Goal: Complete application form

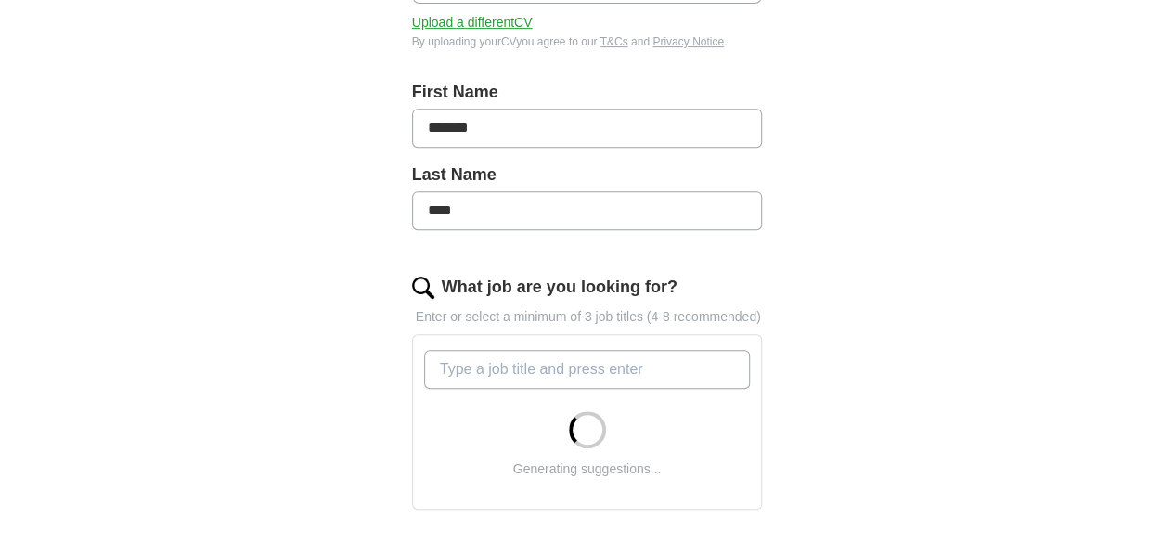
click at [545, 350] on input "What job are you looking for?" at bounding box center [587, 369] width 327 height 39
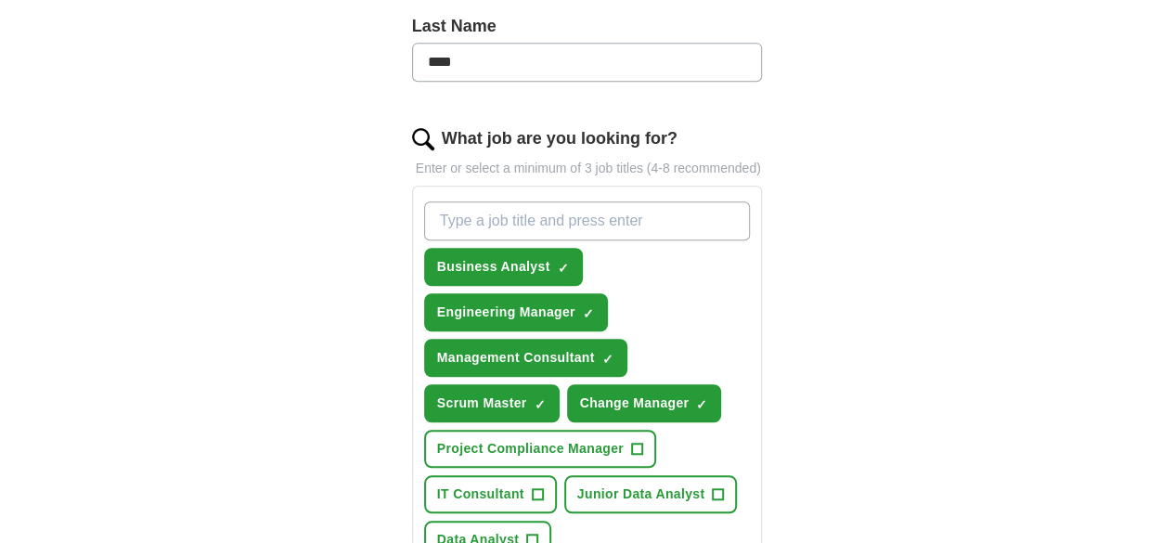
scroll to position [557, 0]
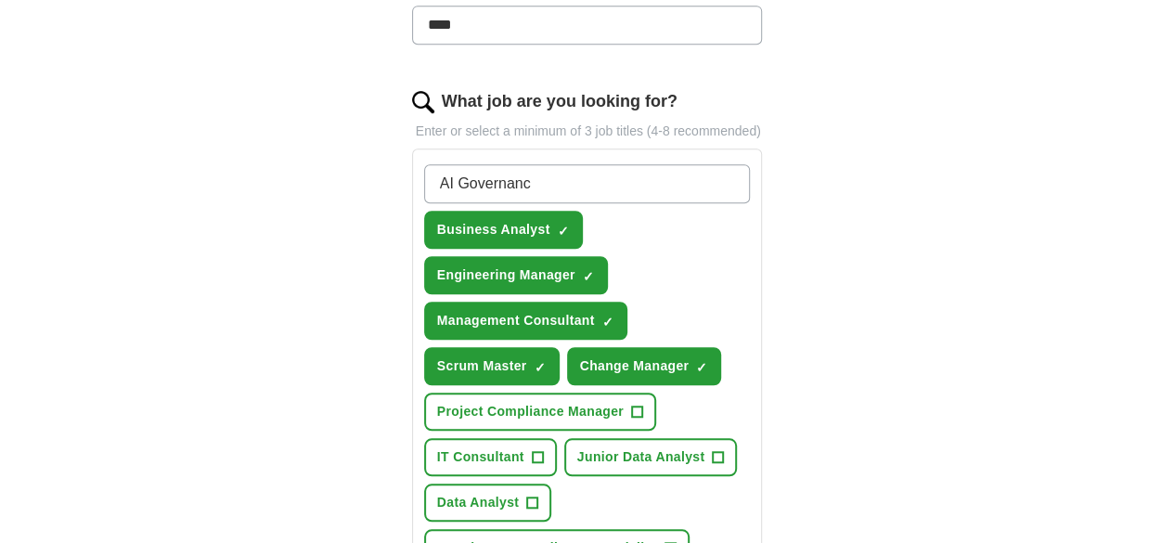
type input "AI Governance"
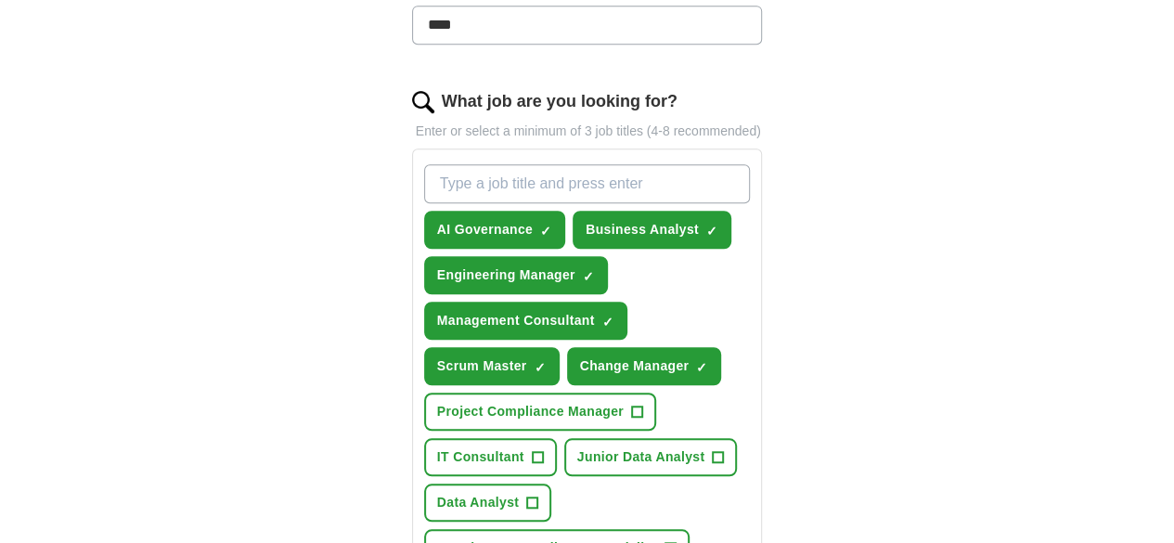
click at [504, 168] on input "What job are you looking for?" at bounding box center [587, 183] width 327 height 39
type input "Data and governance"
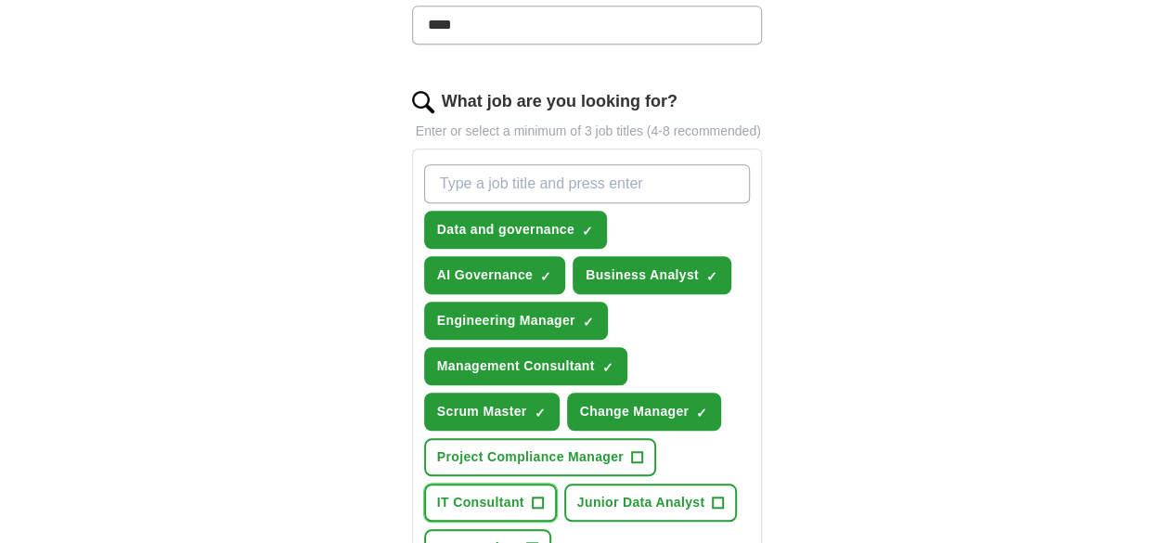
click at [468, 493] on span "IT Consultant" at bounding box center [480, 502] width 87 height 19
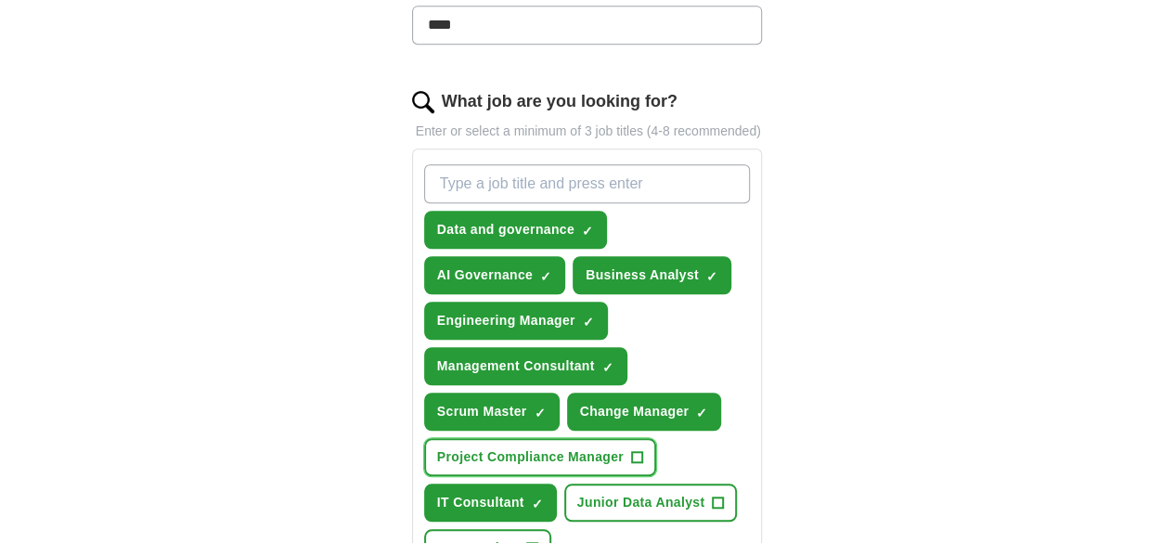
click at [624, 447] on span "Project Compliance Manager" at bounding box center [530, 456] width 187 height 19
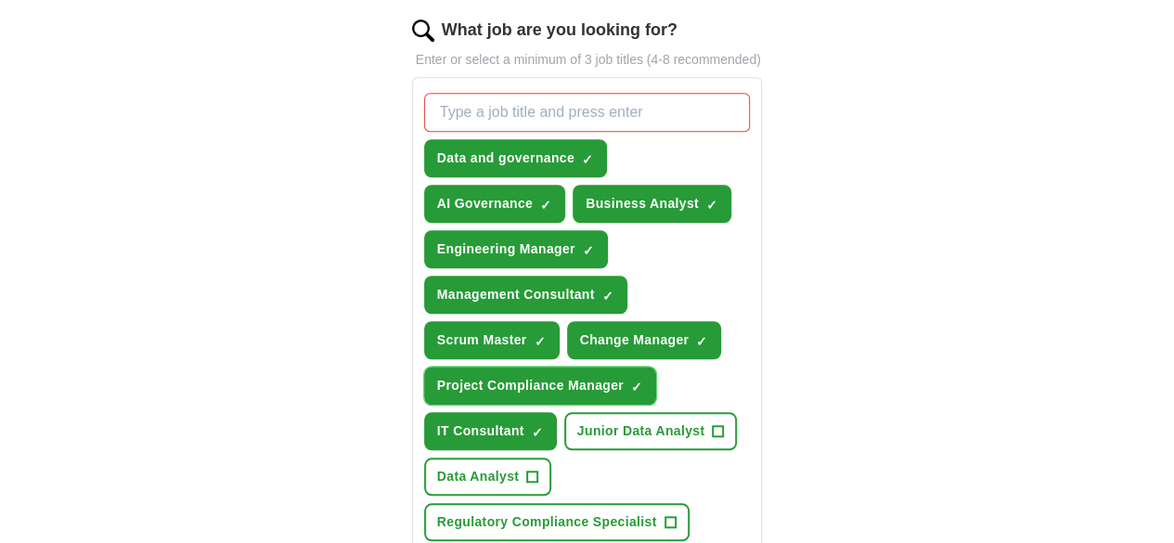
scroll to position [650, 0]
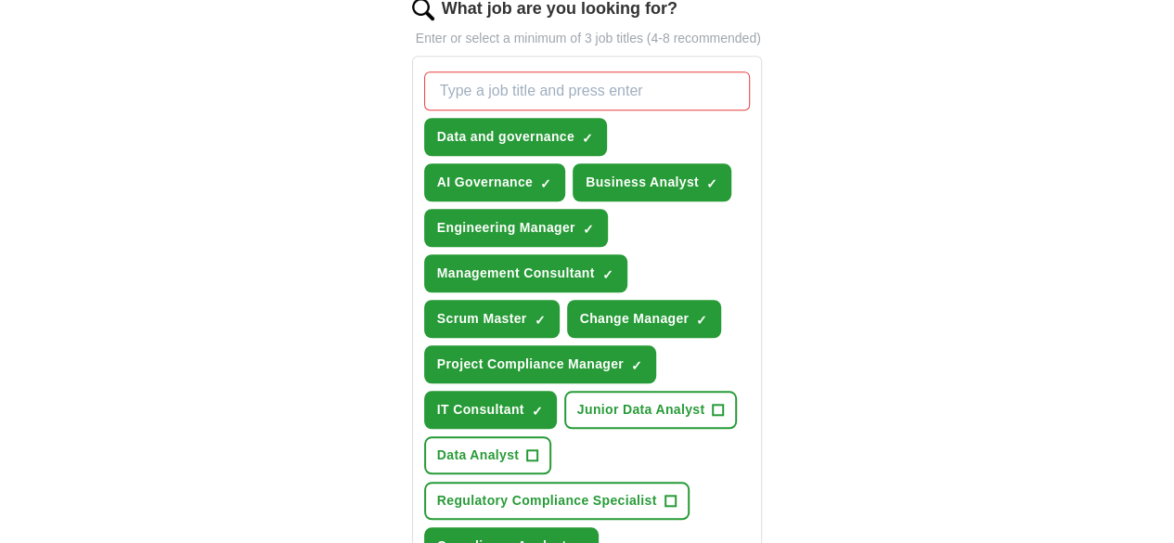
click at [0, 0] on span "×" at bounding box center [0, 0] width 0 height 0
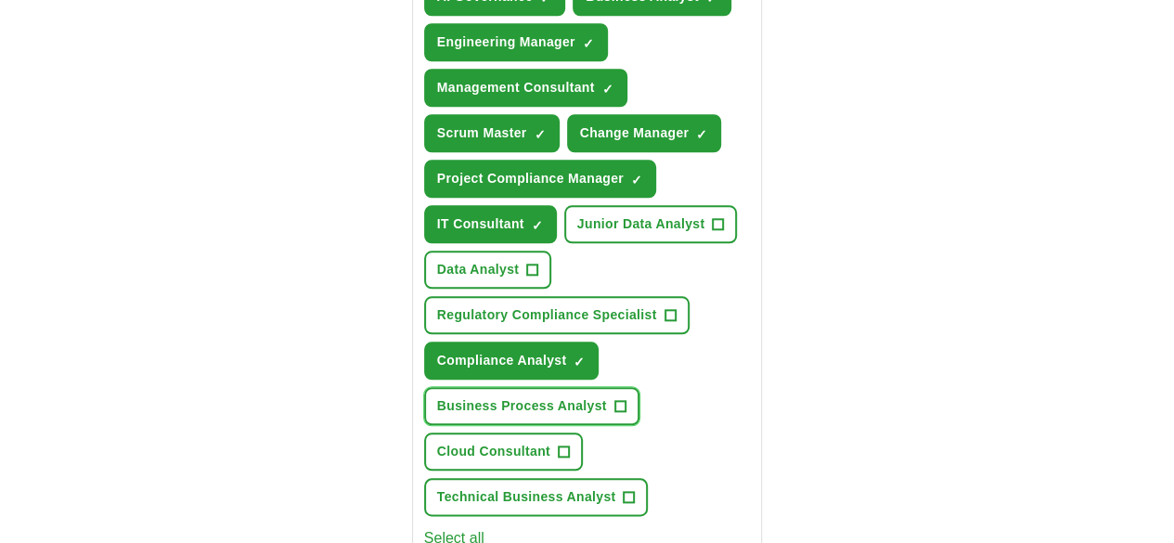
scroll to position [928, 0]
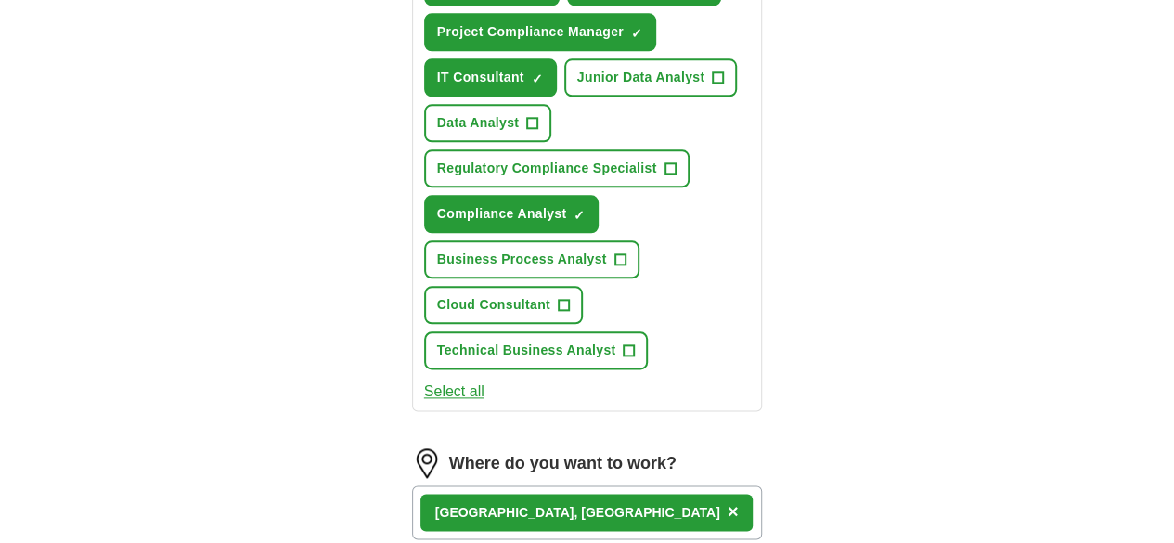
scroll to position [1021, 0]
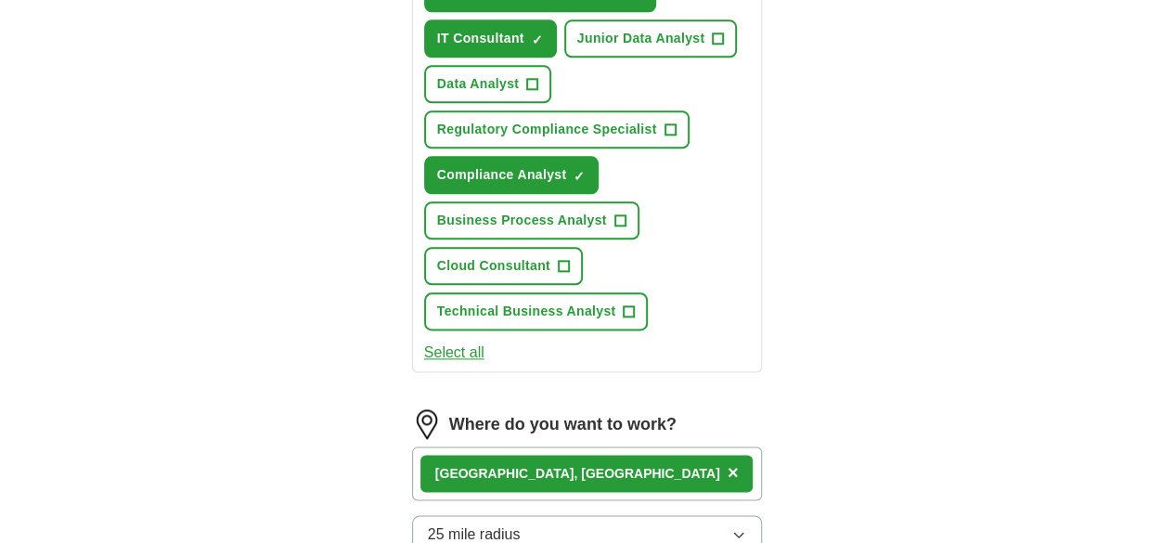
drag, startPoint x: 621, startPoint y: 461, endPoint x: 446, endPoint y: 464, distance: 174.5
click at [633, 515] on button "25 mile radius" at bounding box center [587, 534] width 351 height 39
drag, startPoint x: 448, startPoint y: 480, endPoint x: 690, endPoint y: 415, distance: 250.7
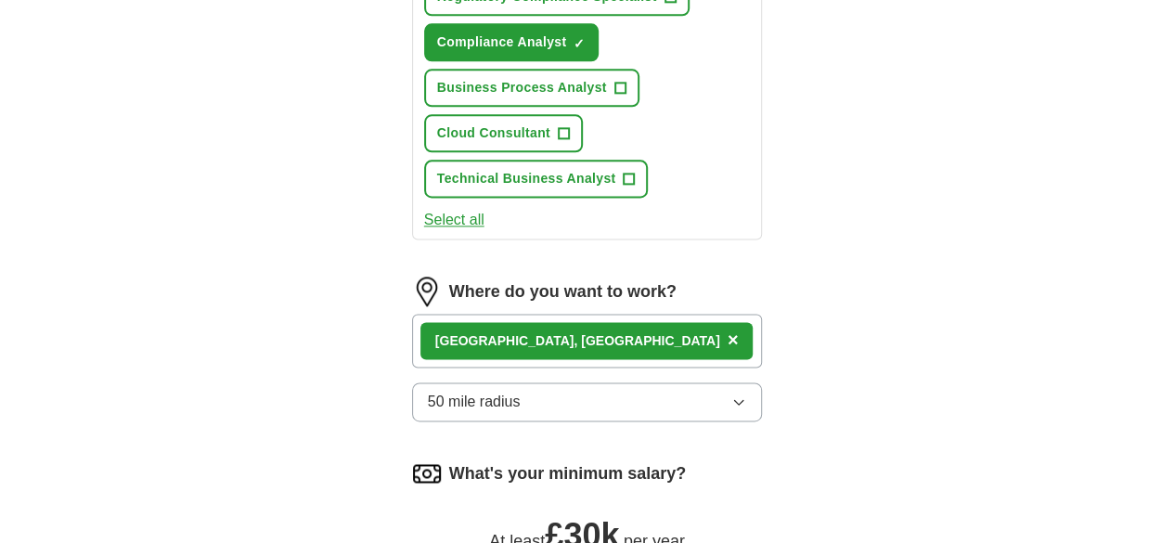
scroll to position [1113, 0]
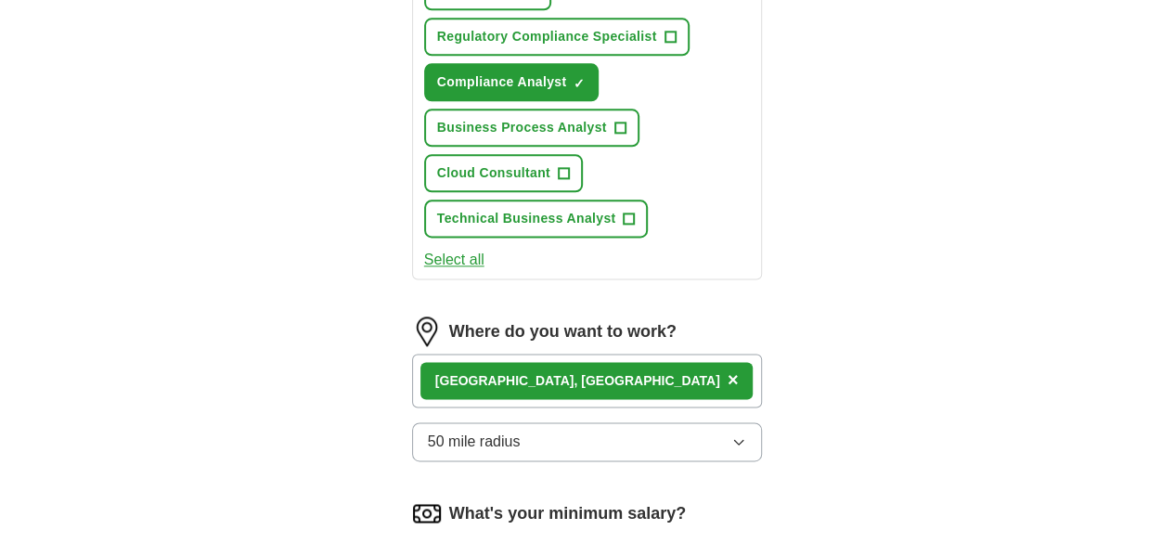
click at [534, 354] on div "[GEOGRAPHIC_DATA], [GEOGRAPHIC_DATA] ×" at bounding box center [587, 381] width 351 height 54
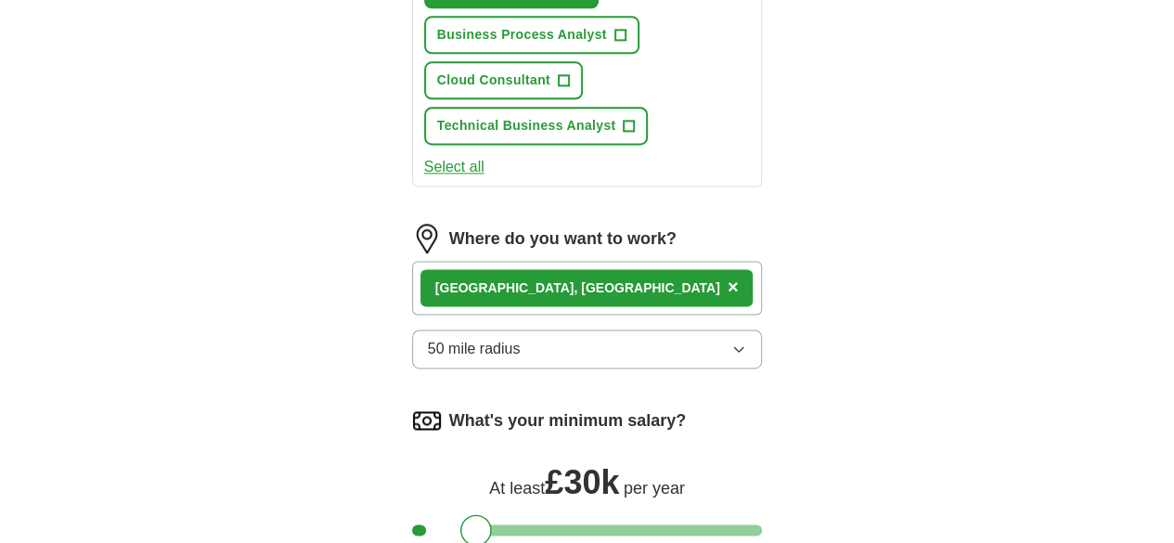
select select "**"
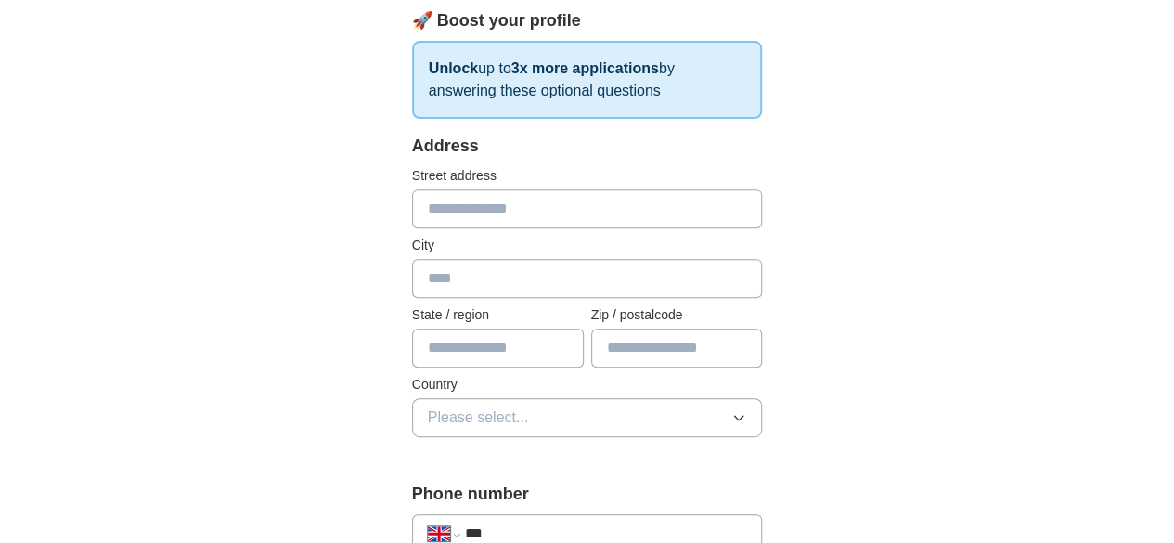
scroll to position [371, 0]
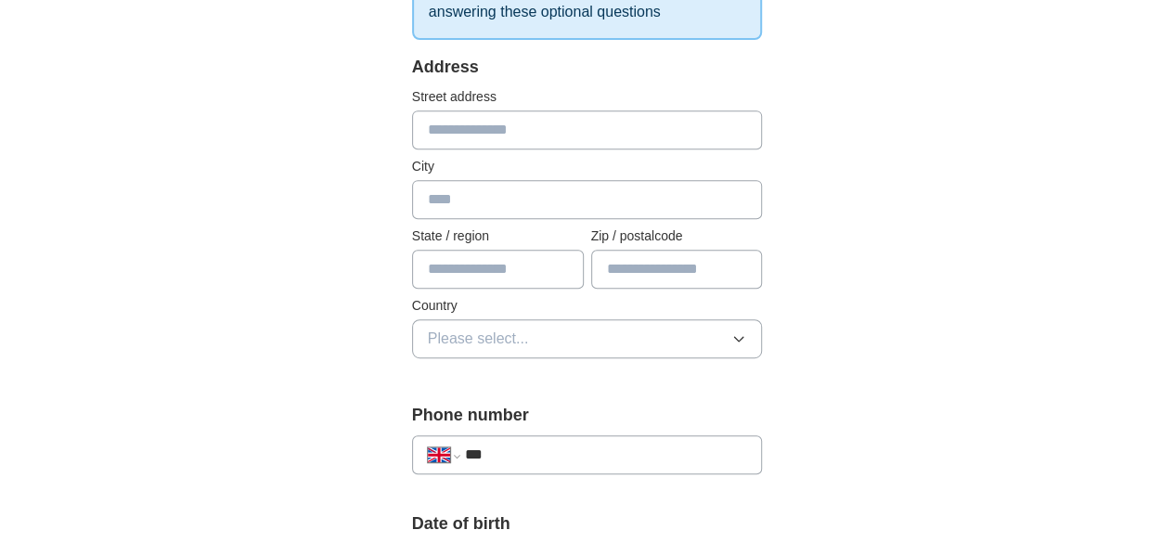
click at [505, 461] on input "***" at bounding box center [606, 455] width 282 height 22
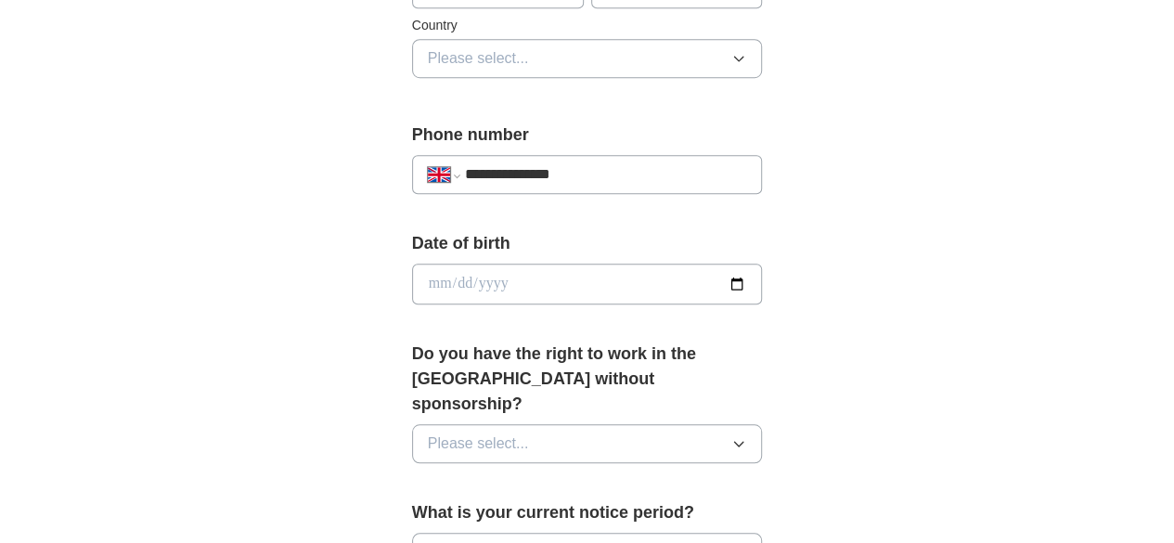
scroll to position [742, 0]
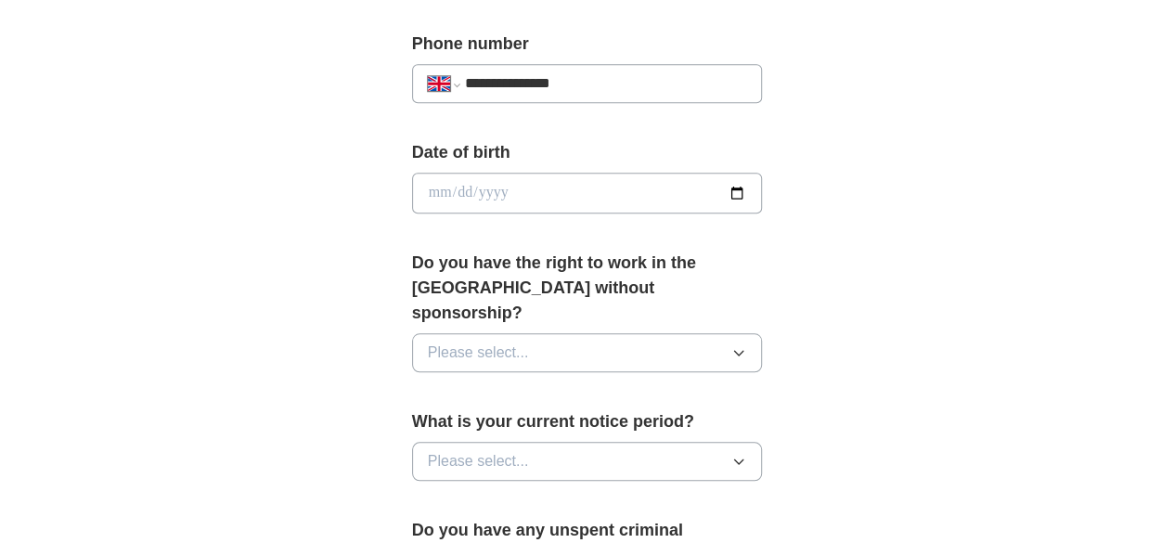
type input "**********"
click at [643, 333] on button "Please select..." at bounding box center [587, 352] width 351 height 39
click at [907, 272] on div "**********" at bounding box center [587, 182] width 950 height 1737
drag, startPoint x: 642, startPoint y: 321, endPoint x: 603, endPoint y: 340, distance: 43.2
click at [642, 333] on button "Please select..." at bounding box center [587, 352] width 351 height 39
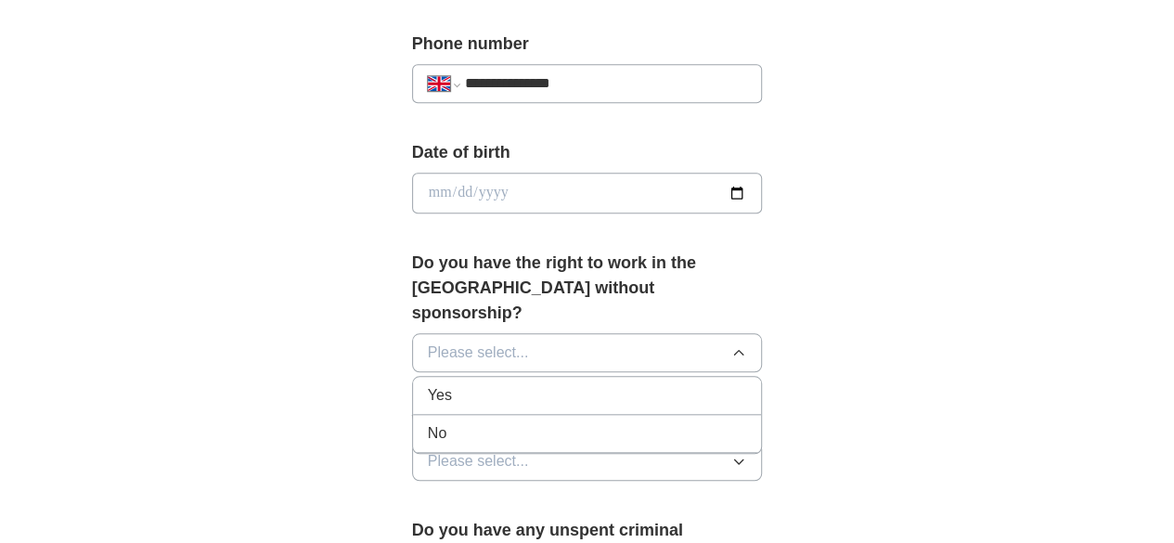
click at [503, 384] on div "Yes" at bounding box center [587, 395] width 319 height 22
click at [428, 450] on span "Please select..." at bounding box center [478, 461] width 101 height 22
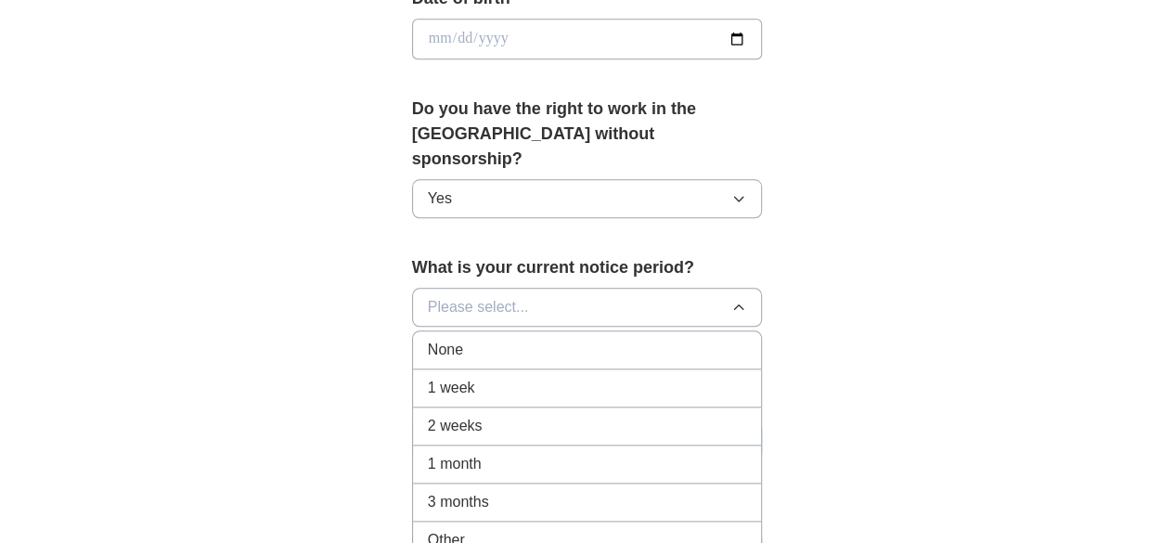
scroll to position [928, 0]
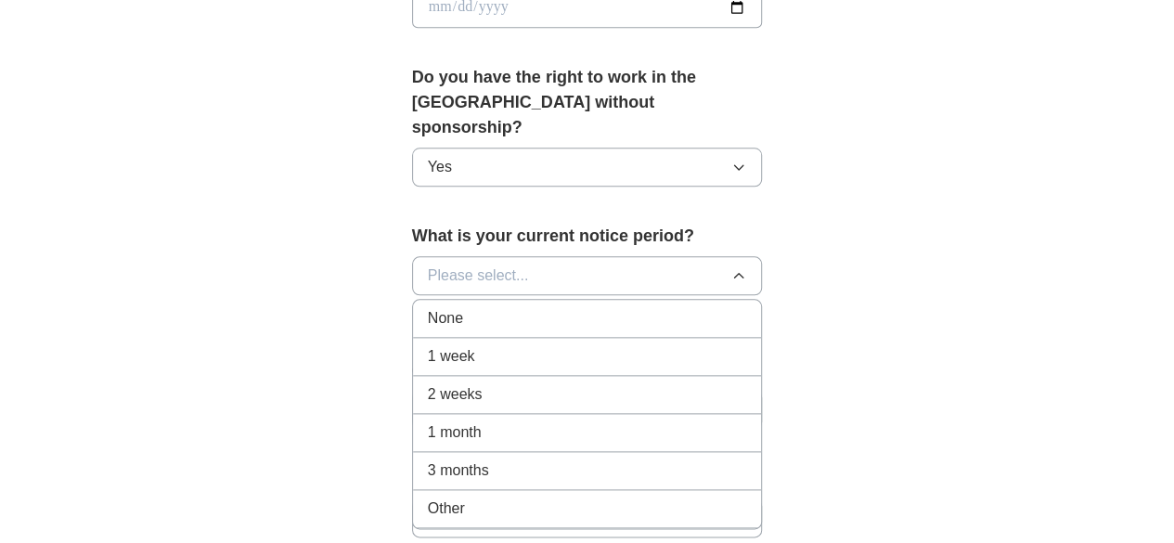
click at [492, 421] on div "1 month" at bounding box center [587, 432] width 319 height 22
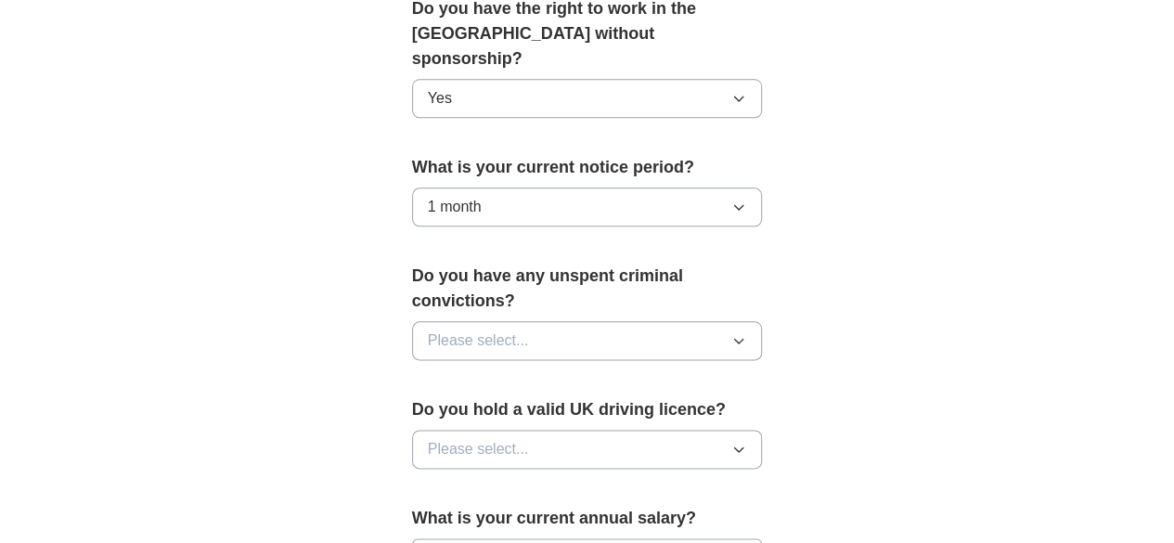
scroll to position [1021, 0]
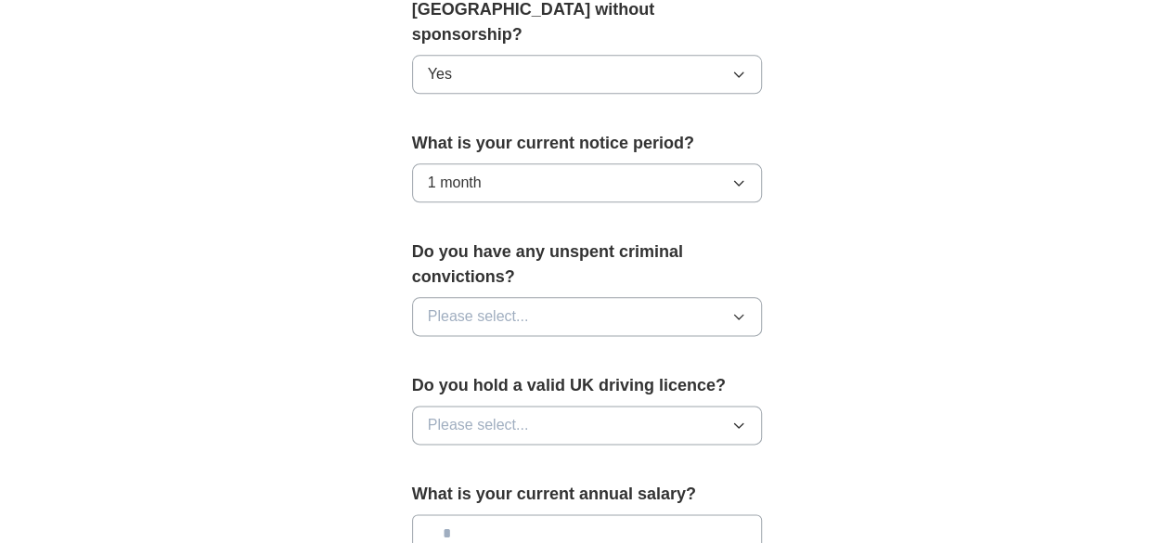
click at [695, 297] on button "Please select..." at bounding box center [587, 316] width 351 height 39
click at [480, 386] on div "No" at bounding box center [587, 397] width 319 height 22
click at [549, 405] on button "Please select..." at bounding box center [587, 424] width 351 height 39
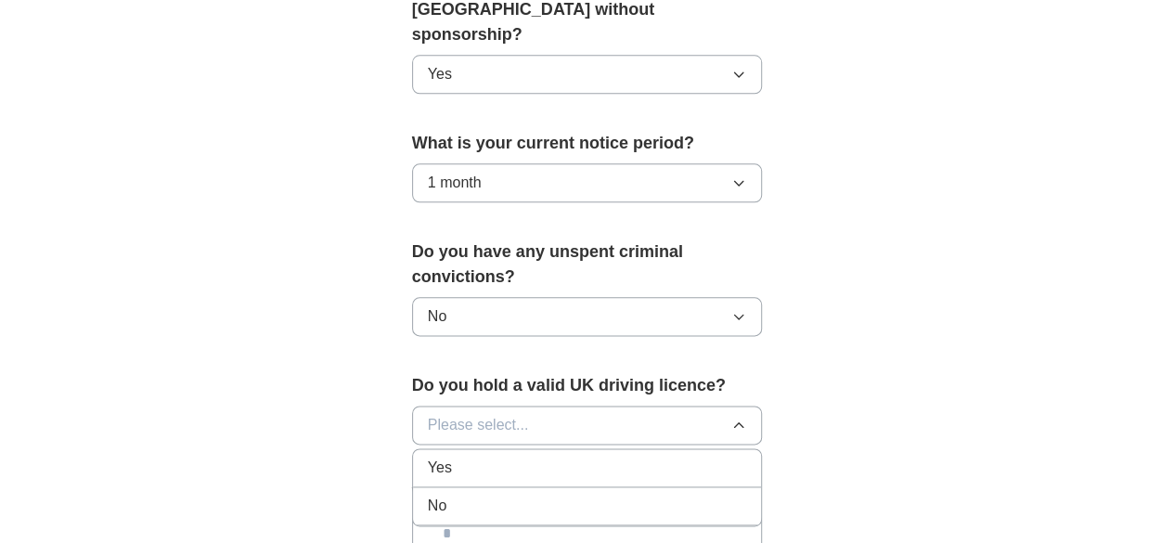
drag, startPoint x: 402, startPoint y: 451, endPoint x: 457, endPoint y: 439, distance: 56.1
click at [428, 495] on div "No" at bounding box center [587, 506] width 319 height 22
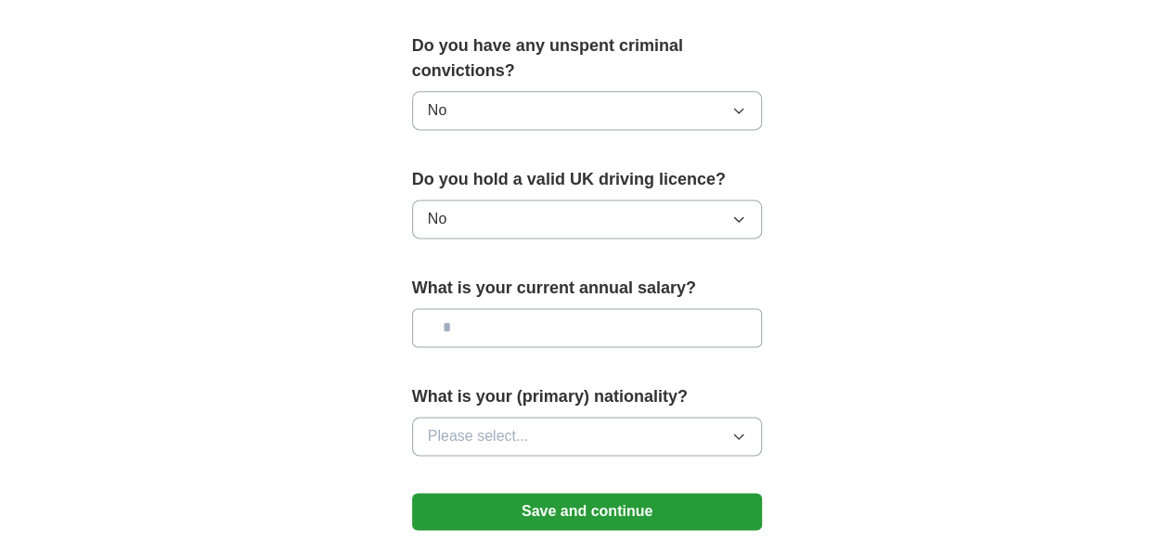
scroll to position [1299, 0]
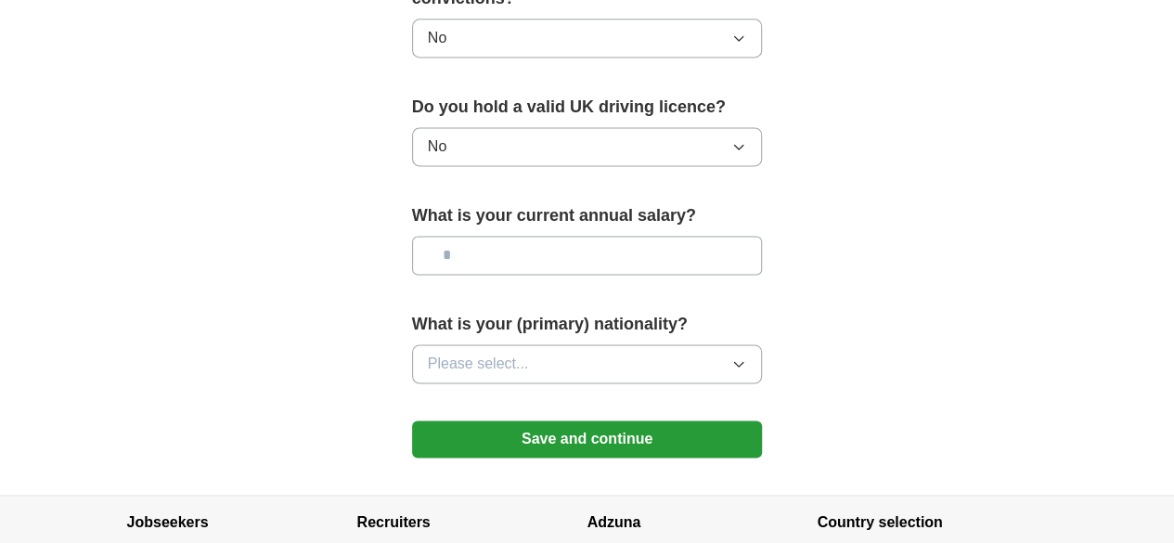
click at [629, 420] on button "Save and continue" at bounding box center [587, 438] width 351 height 37
